Goal: Check status

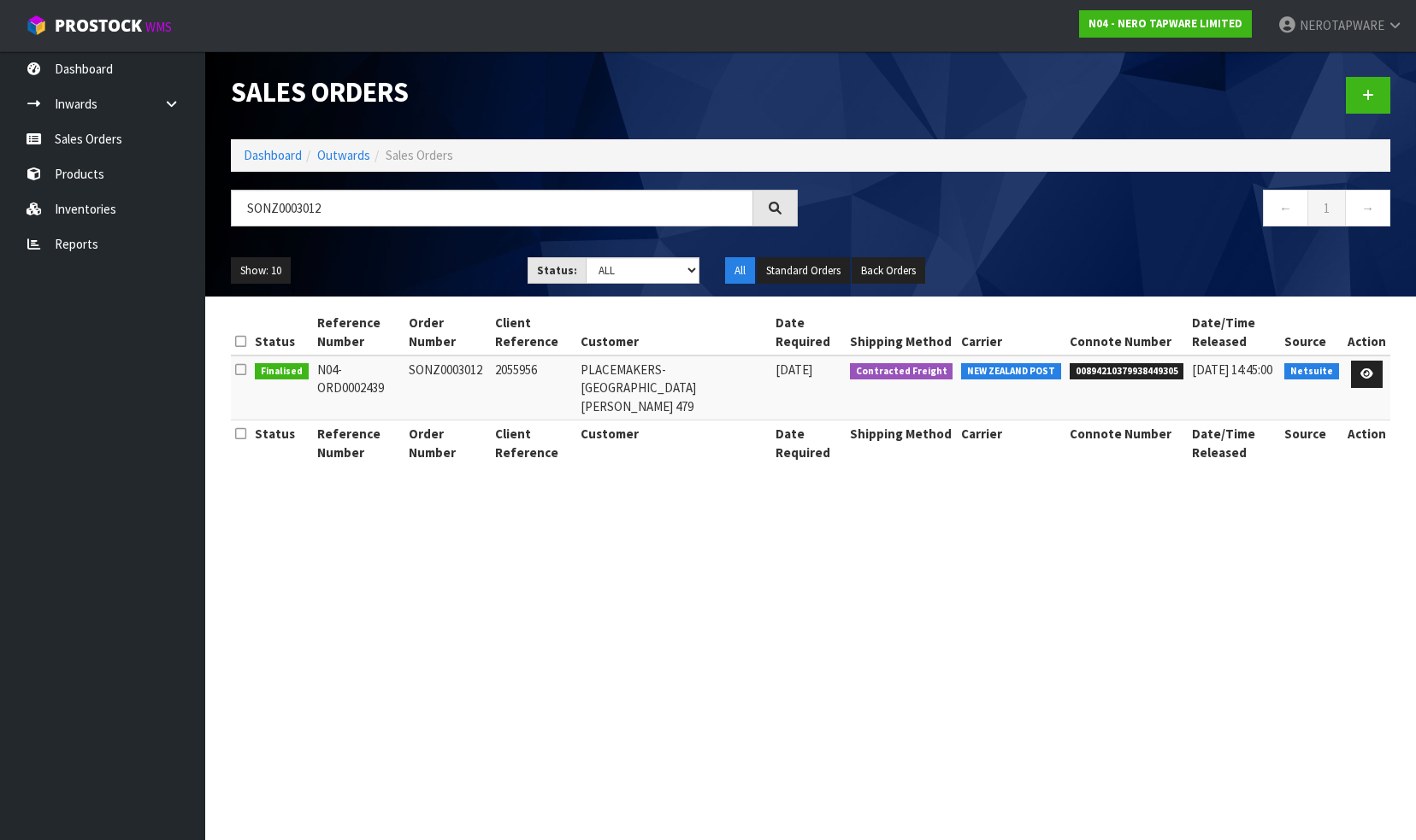
drag, startPoint x: 342, startPoint y: 211, endPoint x: 208, endPoint y: 208, distance: 134.0
click at [211, 210] on header "Sales Orders Dashboard Outwards Sales Orders SONZ0003012 ← 1 → Show: 10 5 10 25…" at bounding box center [810, 174] width 1211 height 245
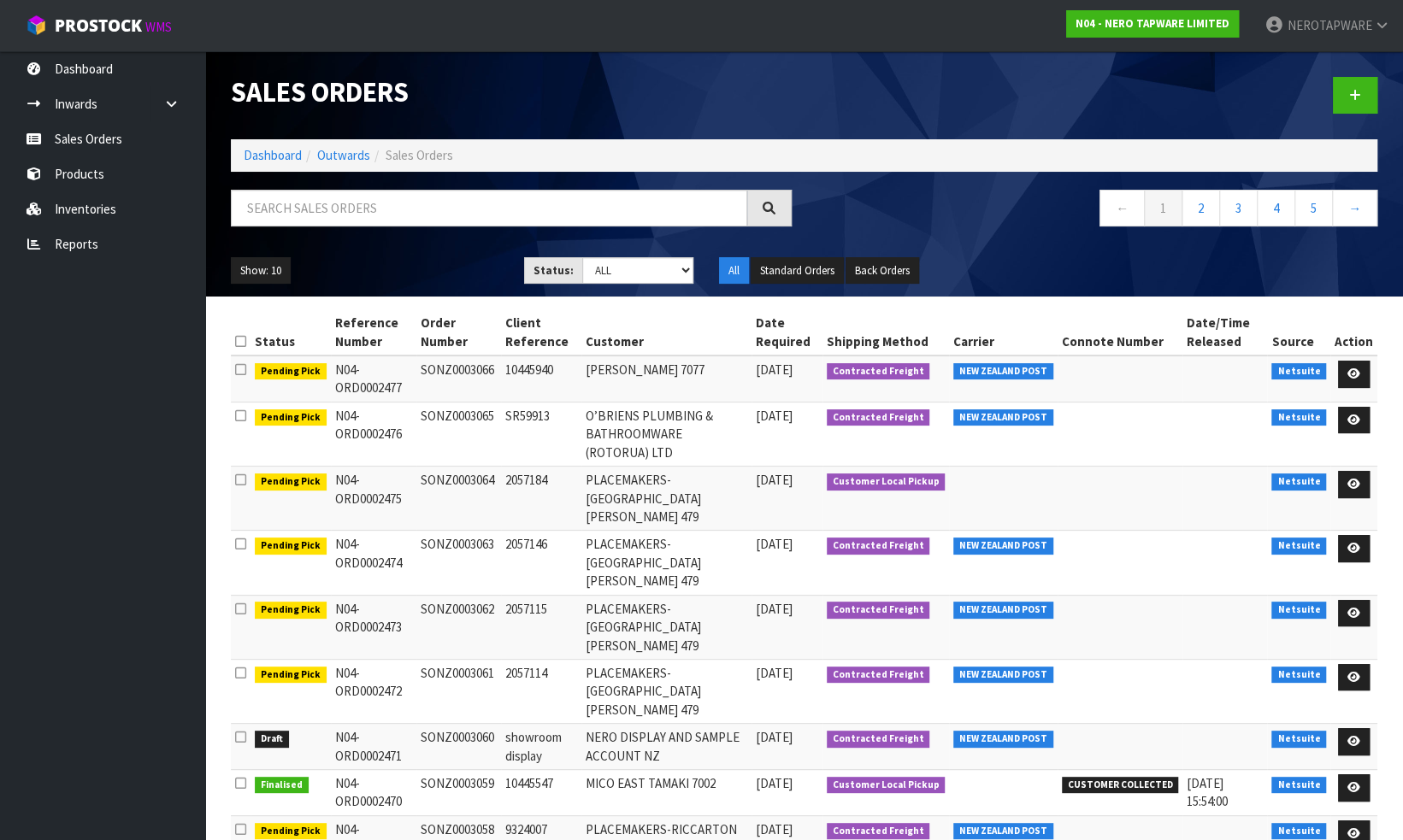
click at [458, 476] on td "SONZ0003064" at bounding box center [458, 498] width 85 height 64
copy td "SONZ0003064"
click at [470, 724] on td "SONZ0003060" at bounding box center [458, 747] width 85 height 46
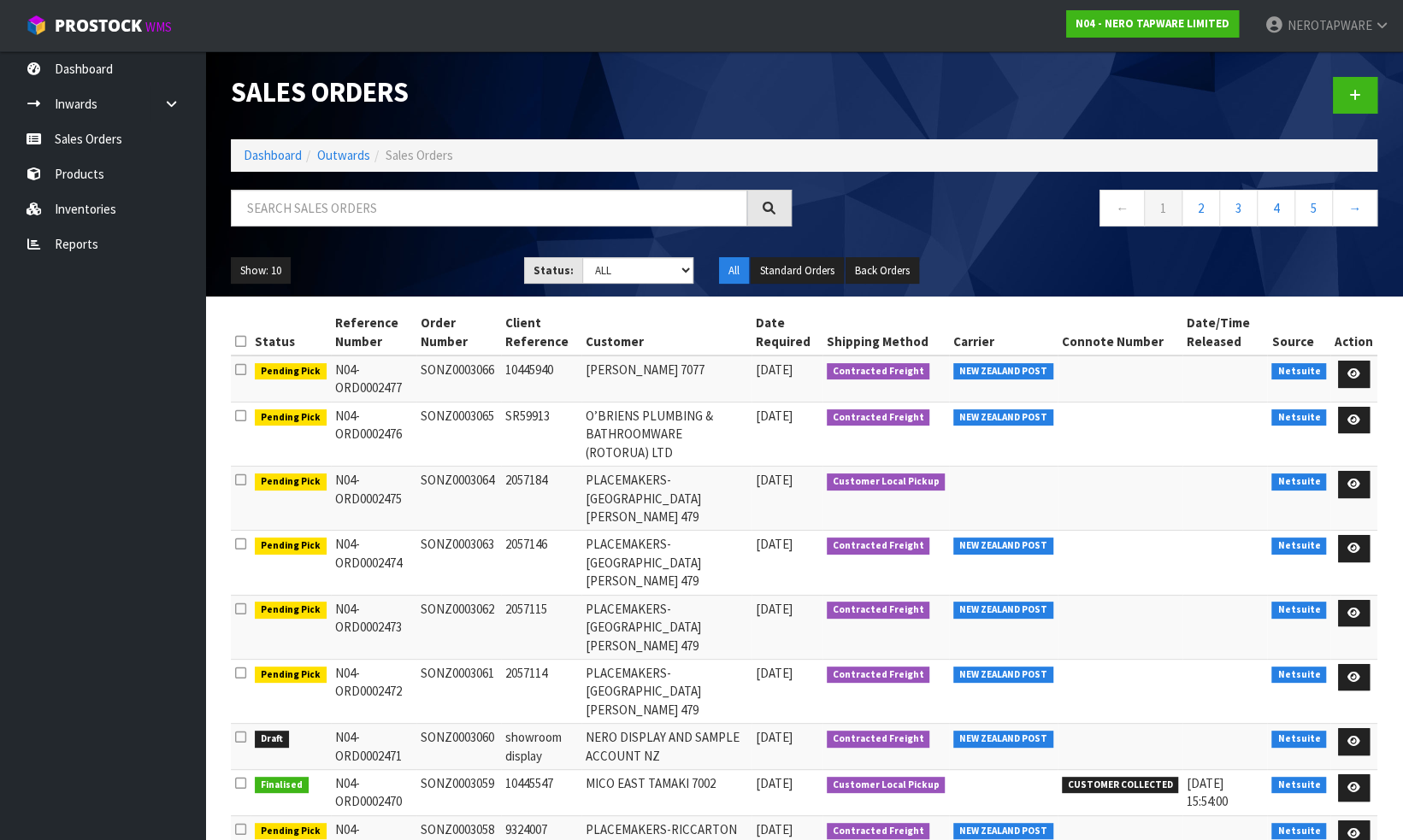
copy td "SONZ0003060"
